Goal: Check status: Check status

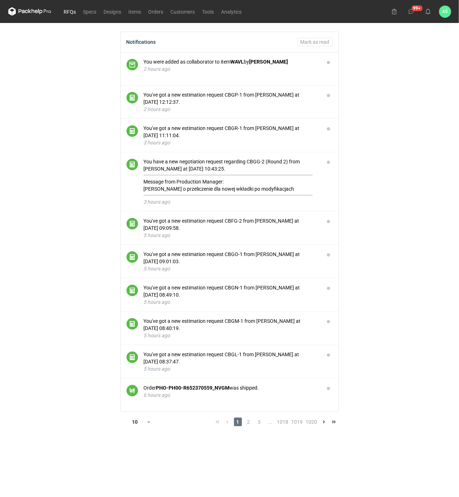
click at [65, 10] on link "RFQs" at bounding box center [69, 11] width 19 height 9
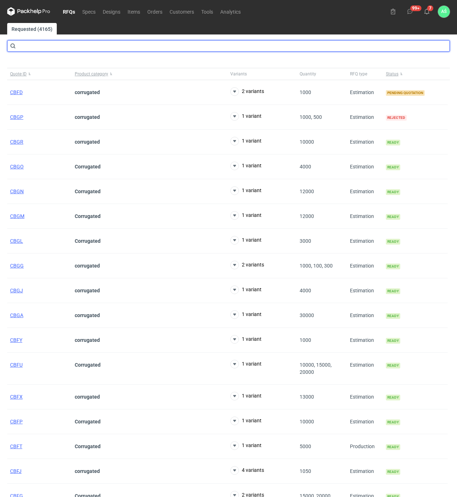
click at [84, 42] on input "text" at bounding box center [228, 45] width 442 height 11
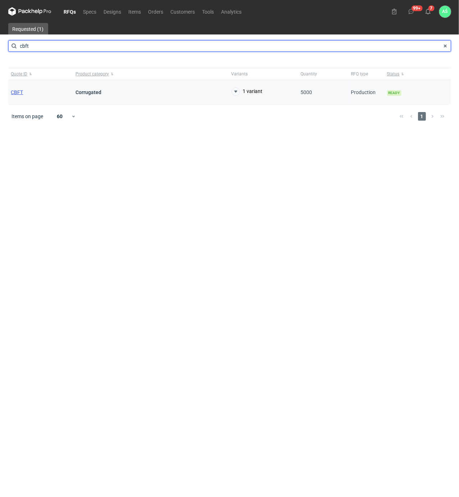
type input "cbft"
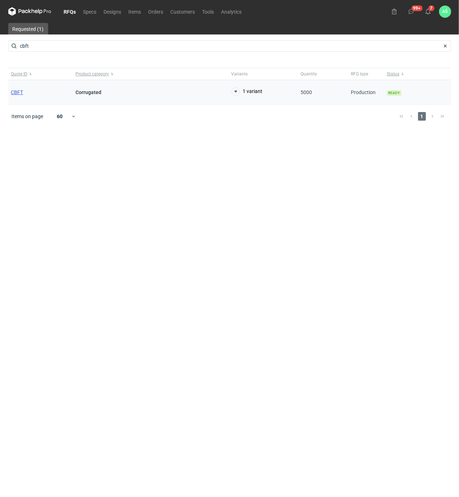
click at [18, 89] on span "CBFT" at bounding box center [17, 92] width 12 height 6
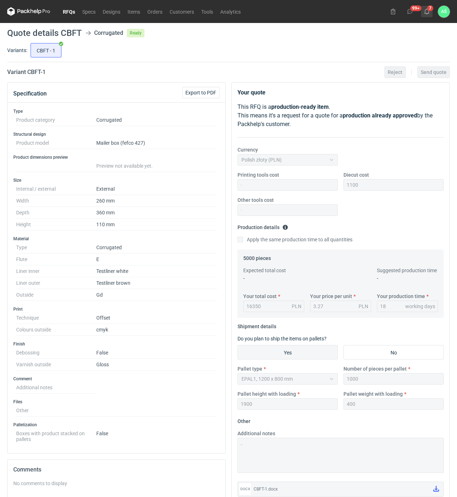
click at [428, 11] on use at bounding box center [426, 12] width 5 height 6
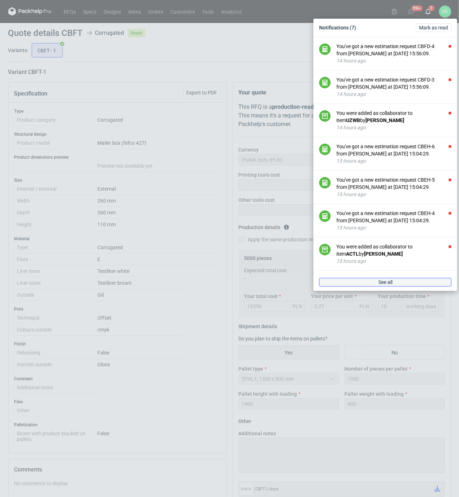
click at [371, 287] on link "See all" at bounding box center [385, 282] width 132 height 9
